Goal: Communication & Community: Participate in discussion

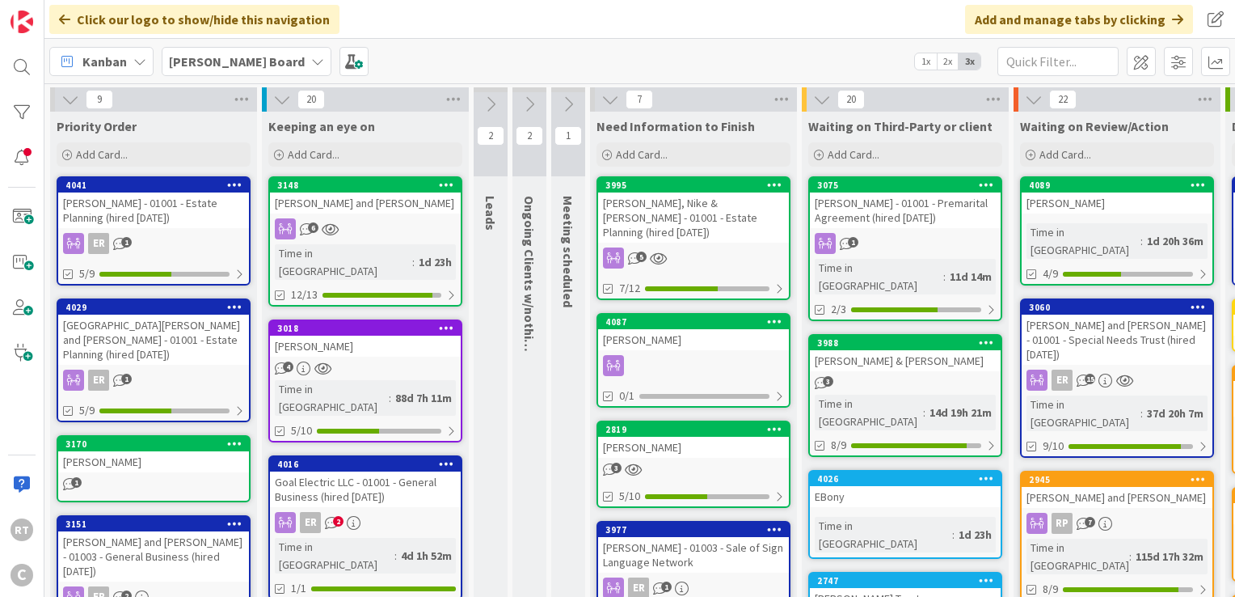
click at [187, 329] on div "[GEOGRAPHIC_DATA][PERSON_NAME] and [PERSON_NAME] - 01001 - Estate Planning (hir…" at bounding box center [153, 339] width 191 height 50
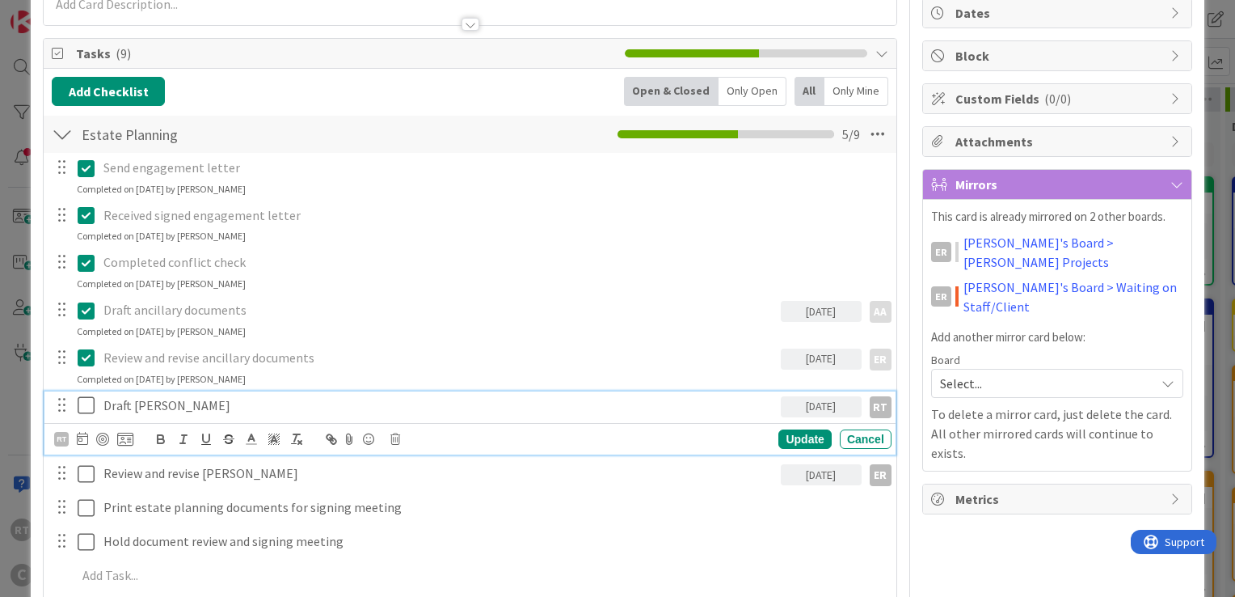
click at [91, 405] on icon at bounding box center [90, 404] width 24 height 19
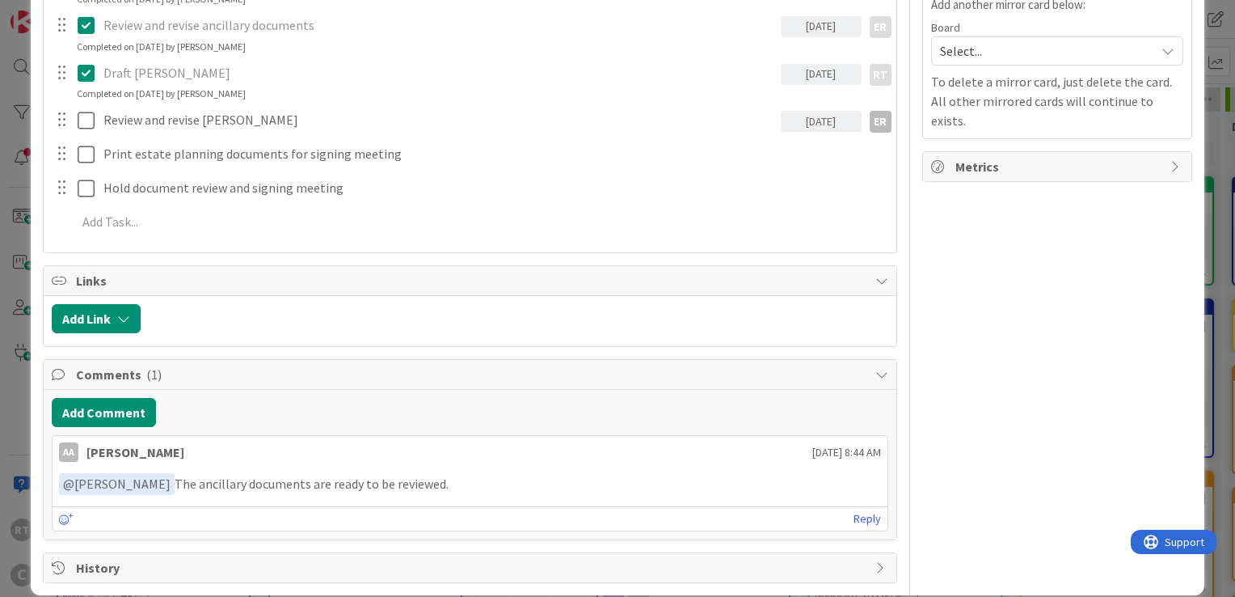
scroll to position [511, 0]
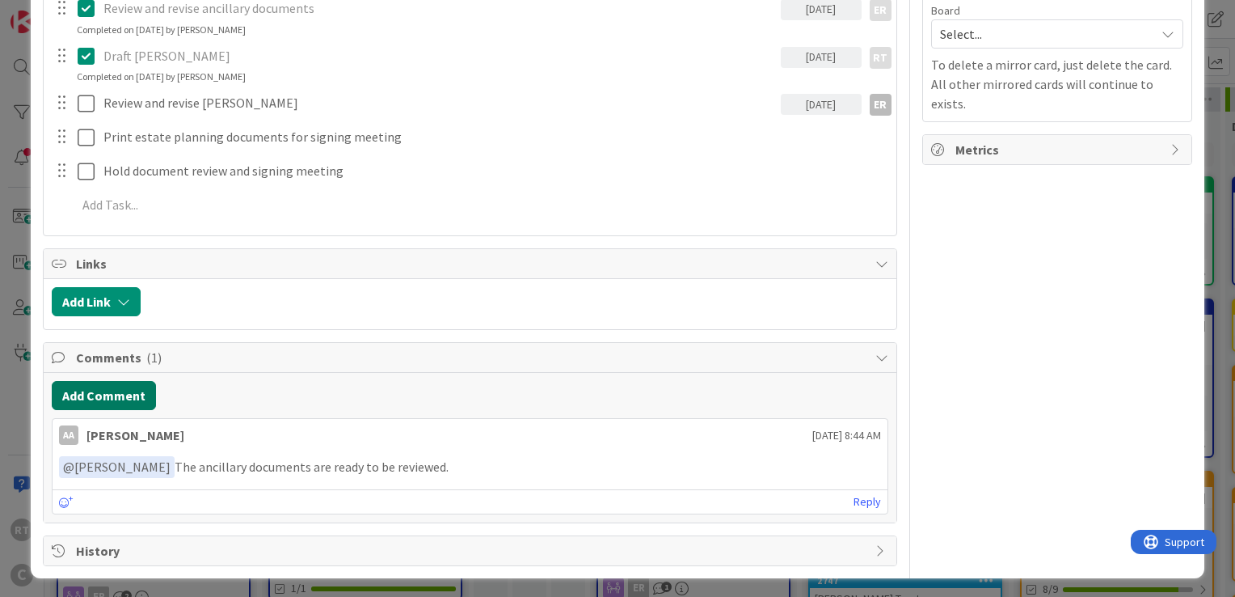
click at [128, 393] on button "Add Comment" at bounding box center [104, 395] width 104 height 29
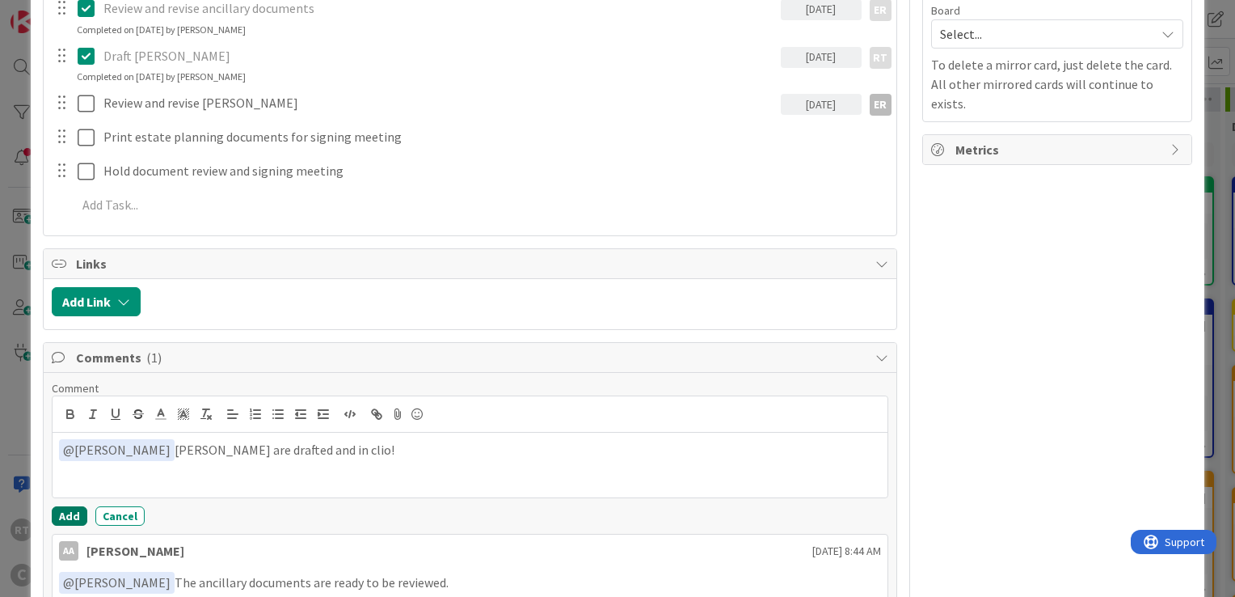
click at [82, 513] on button "Add" at bounding box center [70, 515] width 36 height 19
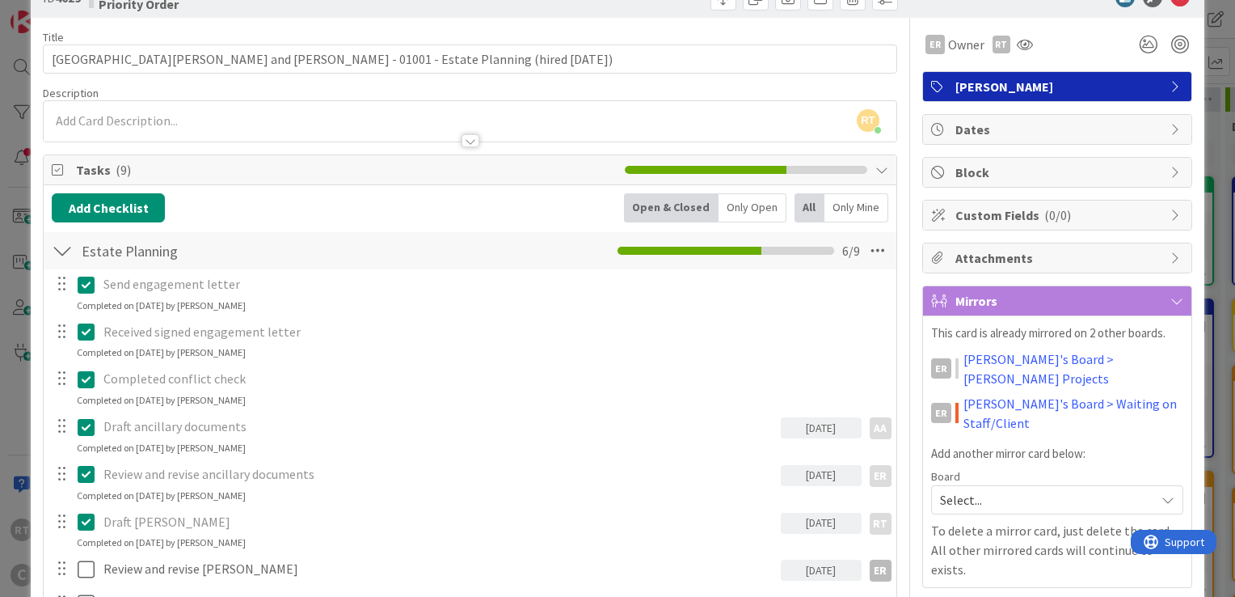
scroll to position [0, 0]
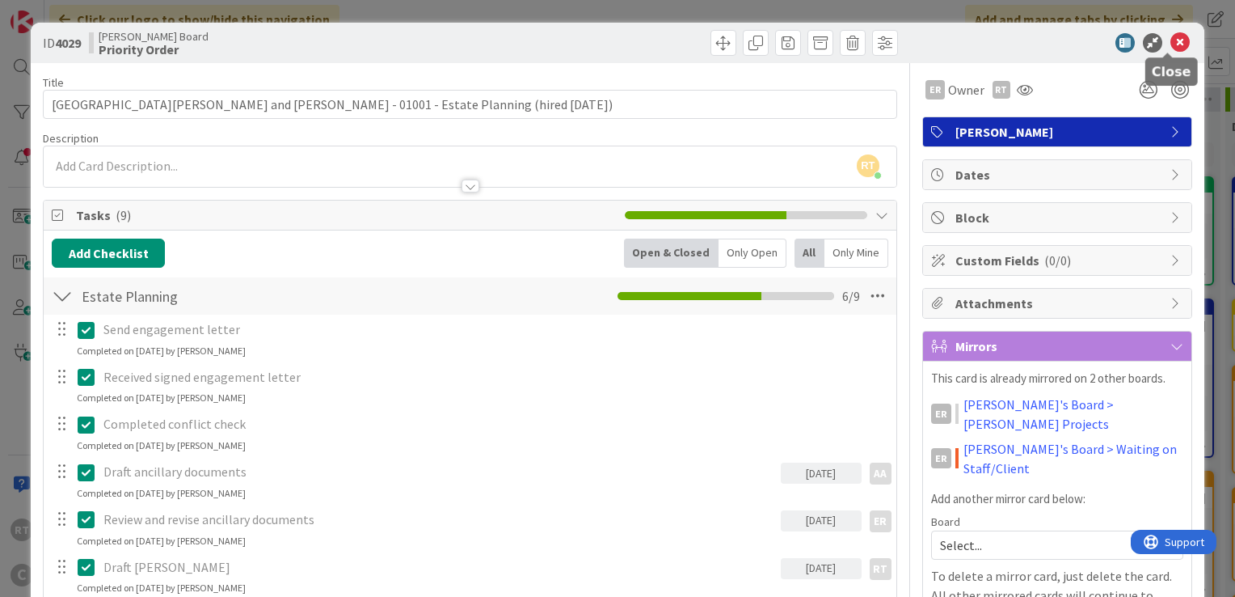
click at [1171, 47] on icon at bounding box center [1180, 42] width 19 height 19
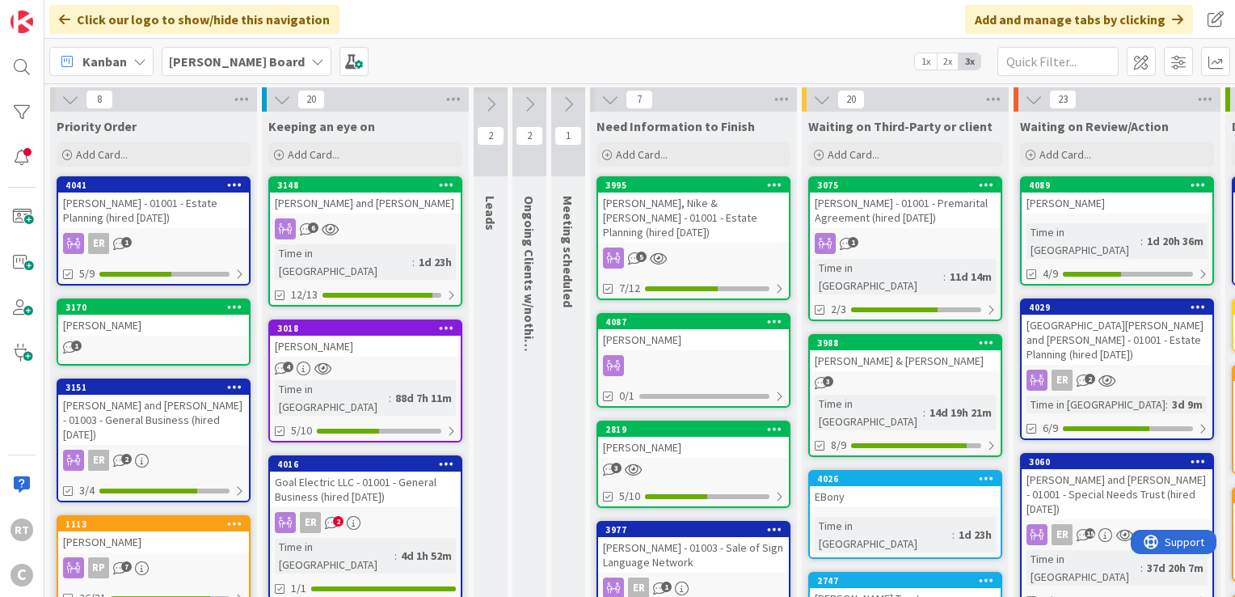
click at [204, 212] on div "[PERSON_NAME] - 01001 - Estate Planning (hired [DATE])" at bounding box center [153, 210] width 191 height 36
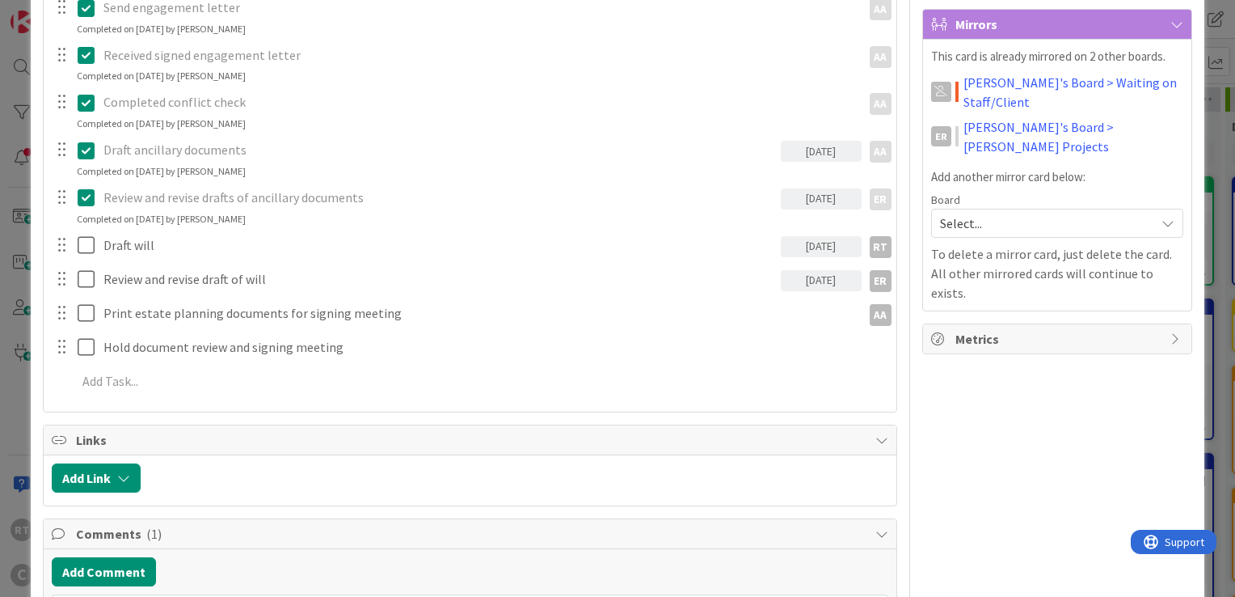
scroll to position [323, 0]
